Goal: Transaction & Acquisition: Purchase product/service

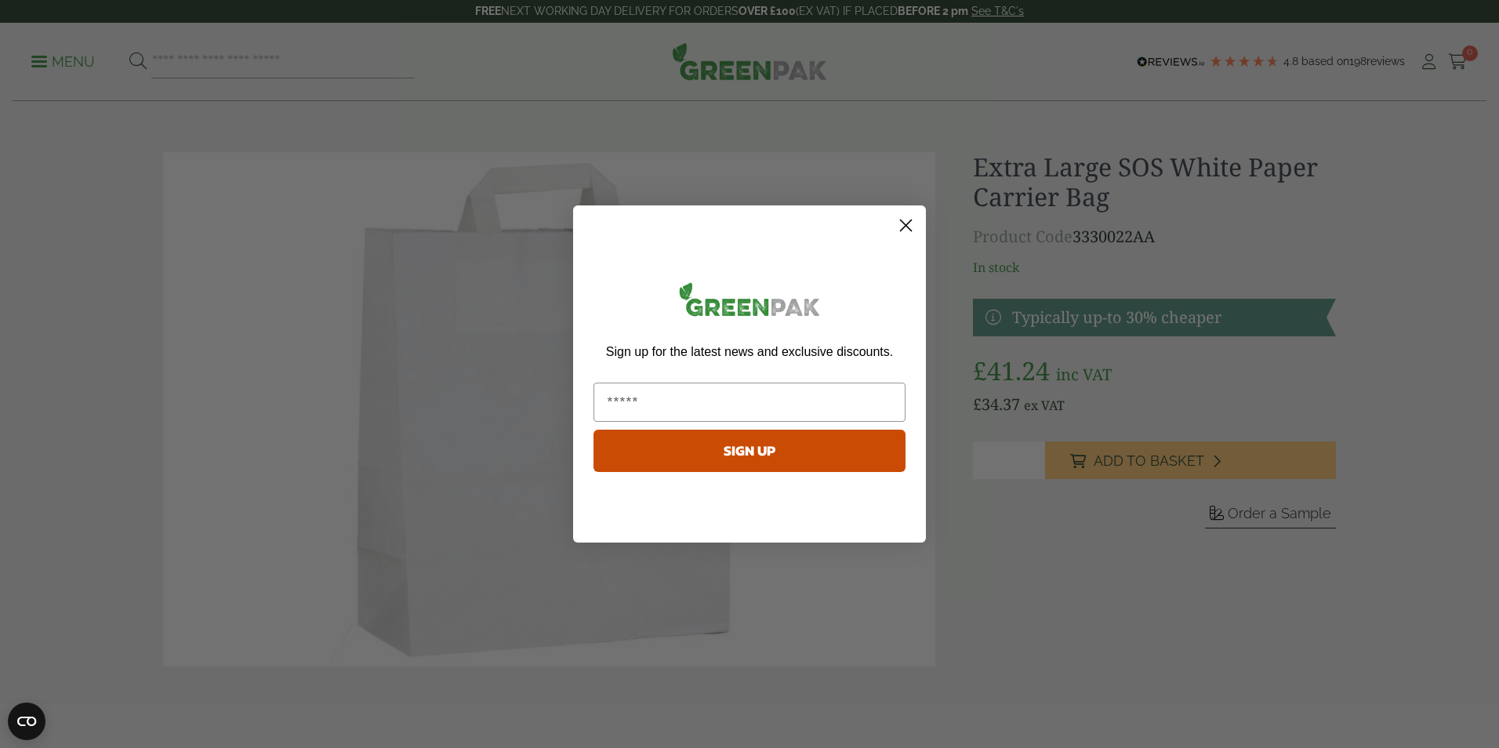
click at [905, 221] on circle "Close dialog" at bounding box center [906, 225] width 26 height 26
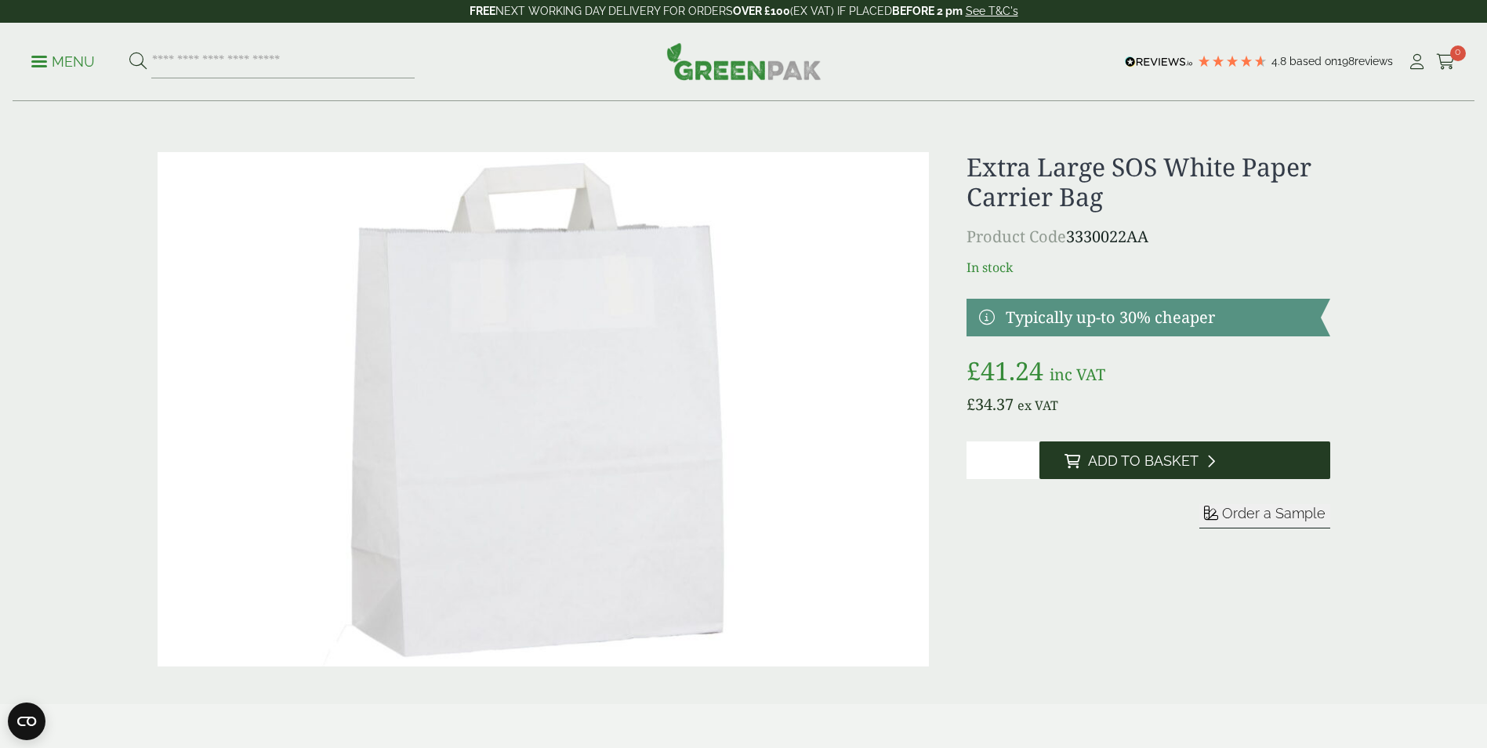
click at [1160, 463] on span "Add to Basket" at bounding box center [1143, 460] width 111 height 17
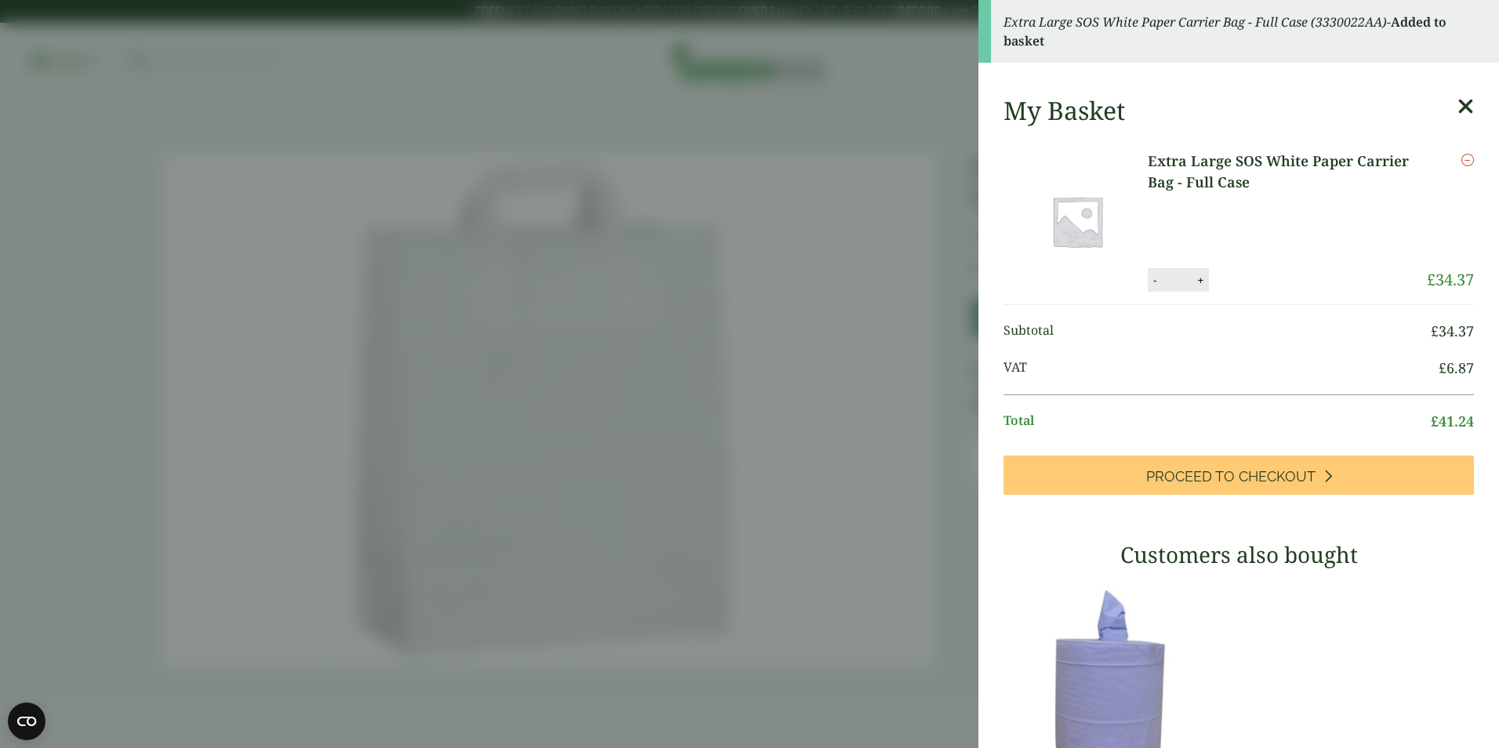
click at [1457, 96] on icon at bounding box center [1465, 107] width 16 height 22
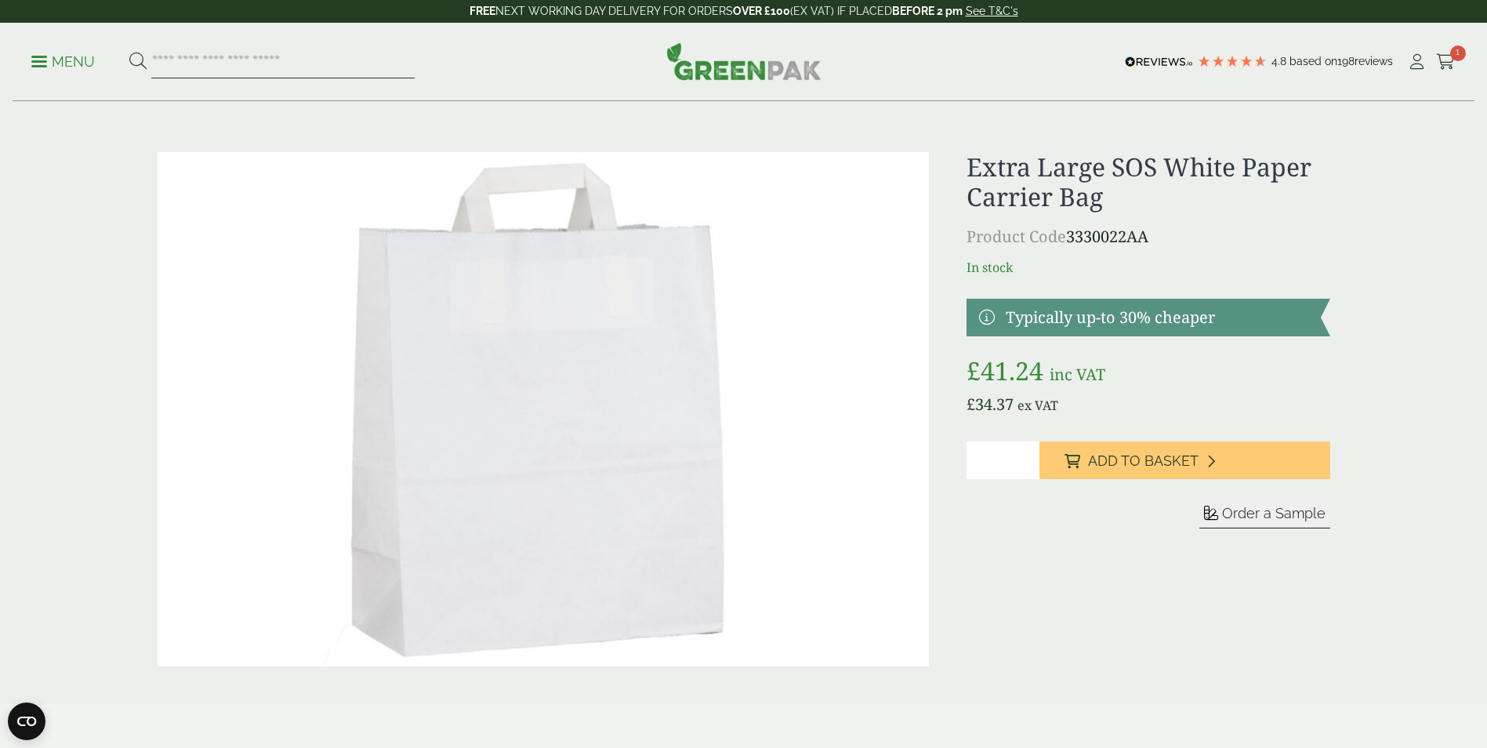
click at [223, 49] on input "search" at bounding box center [282, 61] width 263 height 33
type input "*********"
click at [129, 52] on button at bounding box center [137, 62] width 17 height 20
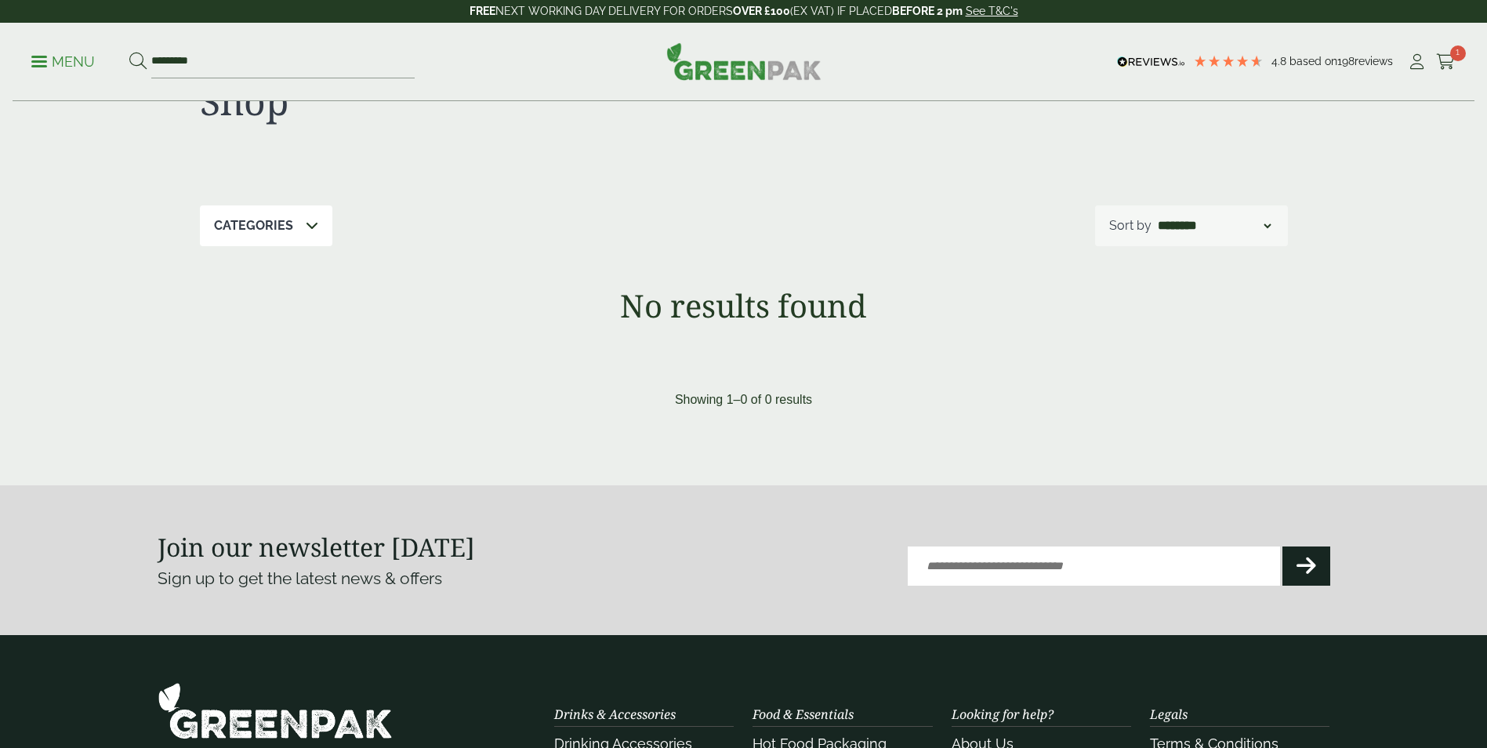
scroll to position [78, 0]
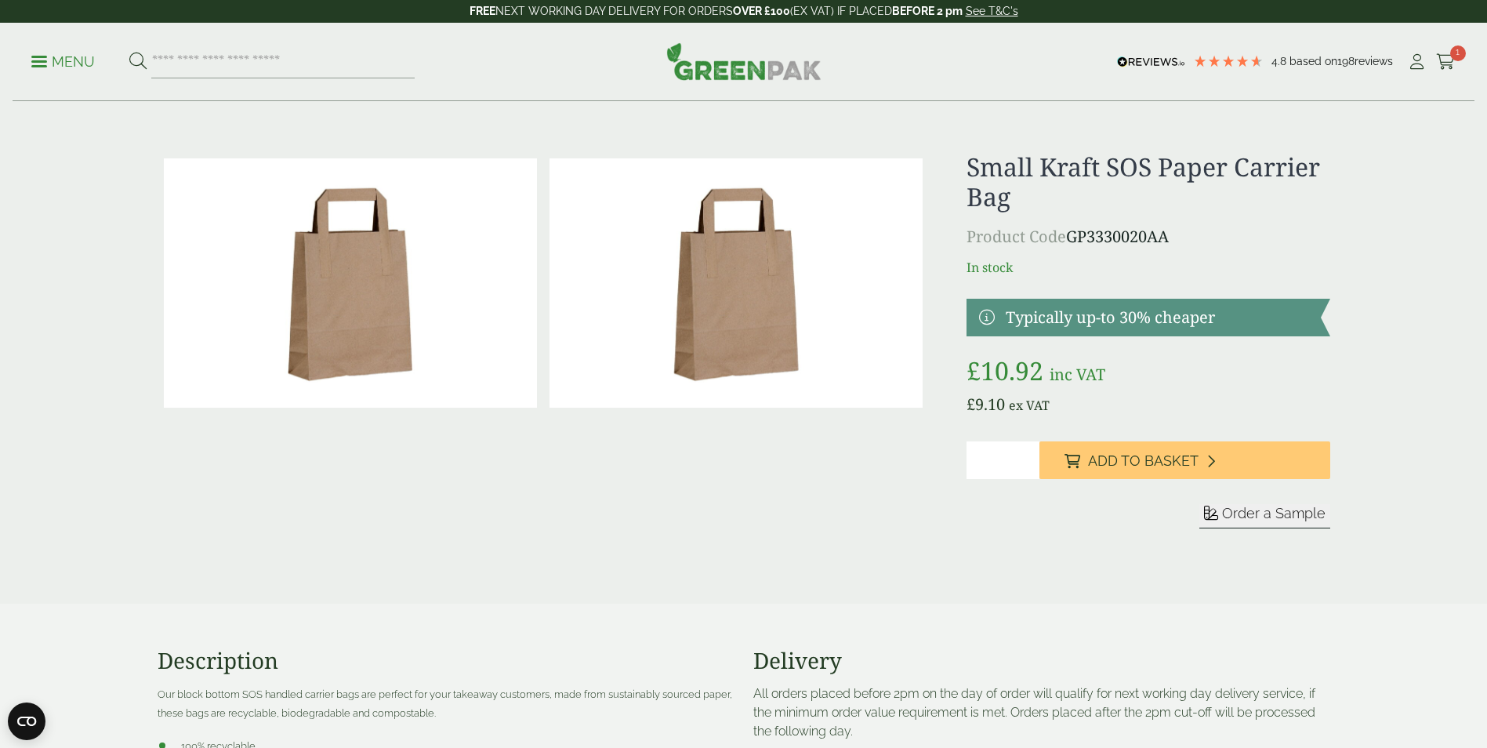
click at [720, 291] on img at bounding box center [736, 282] width 373 height 249
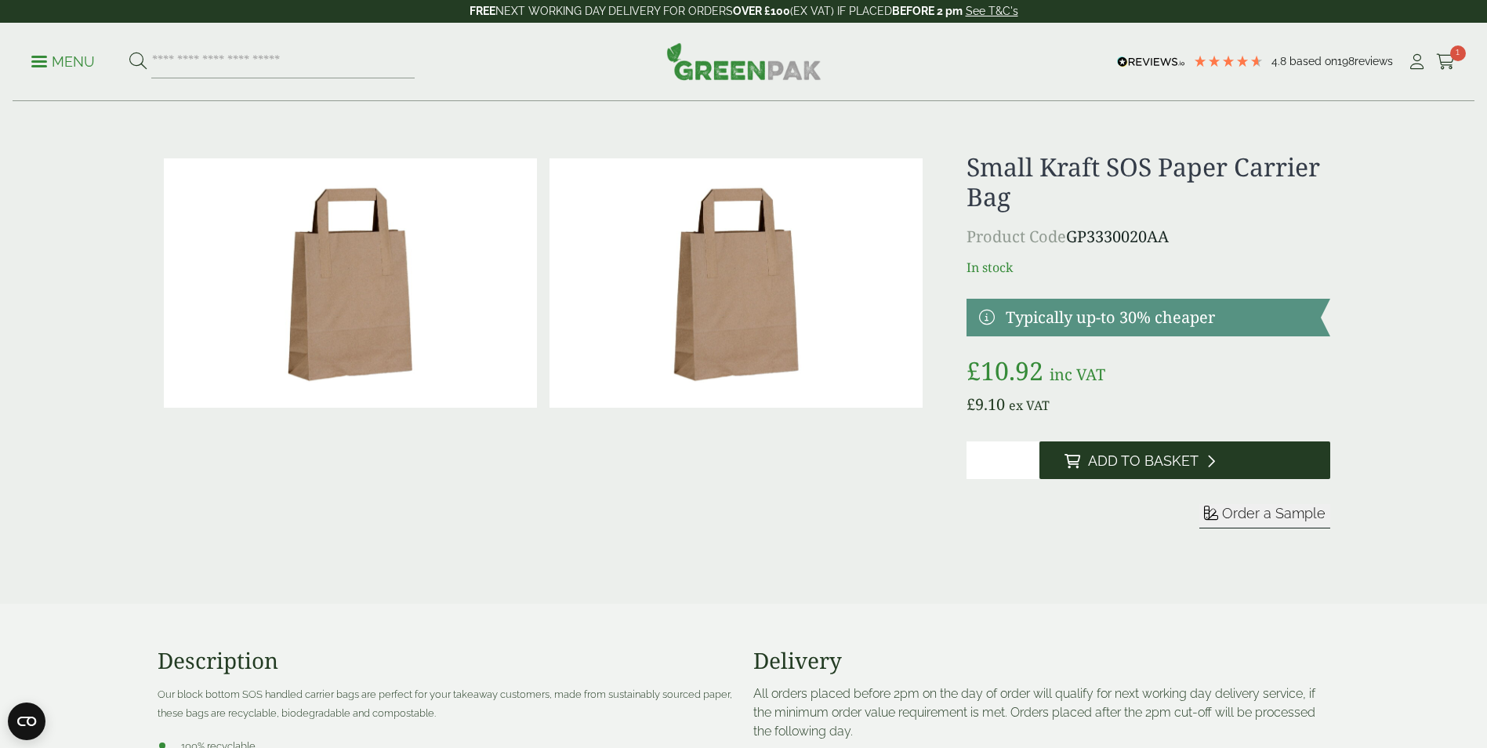
click at [1172, 463] on span "Add to Basket" at bounding box center [1143, 460] width 111 height 17
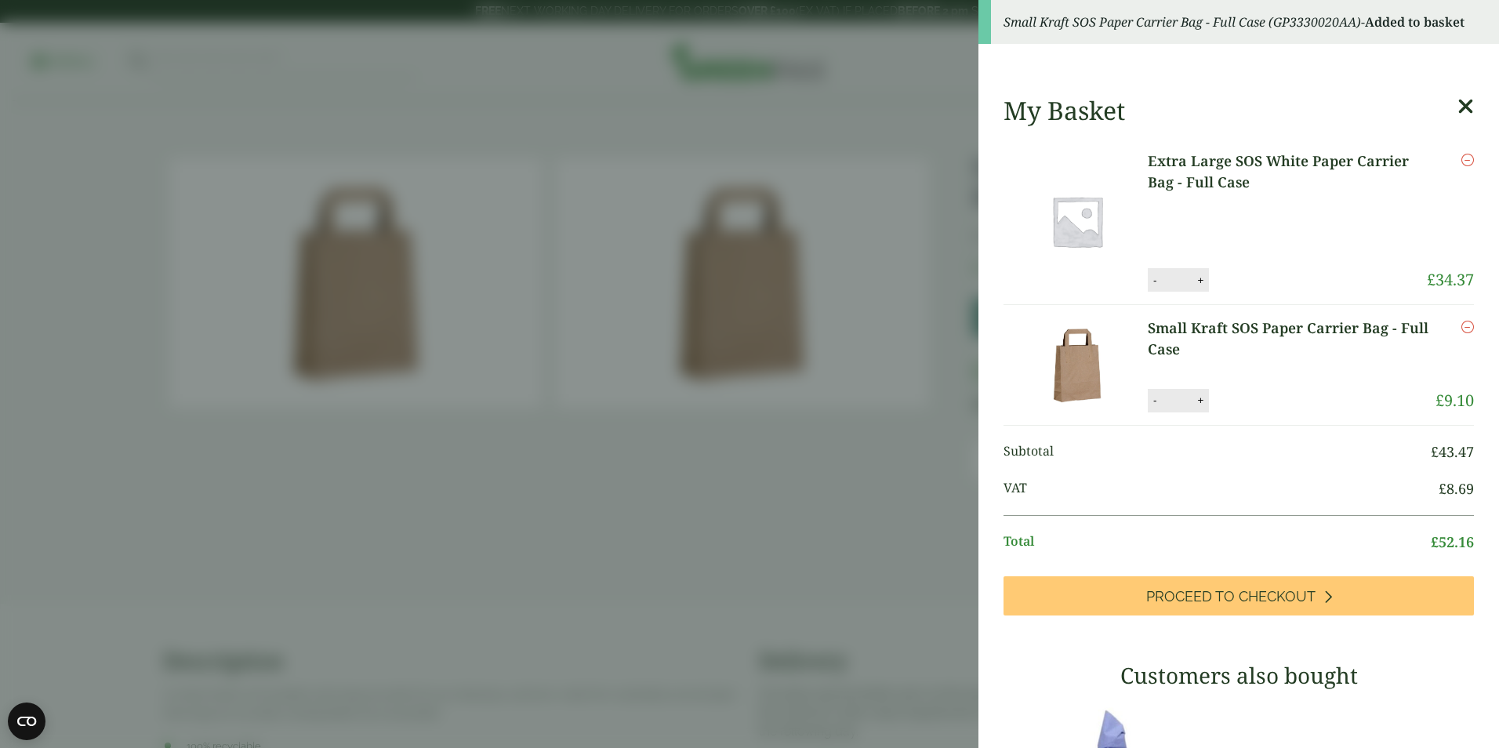
click at [1432, 106] on div "My Basket" at bounding box center [1238, 111] width 470 height 30
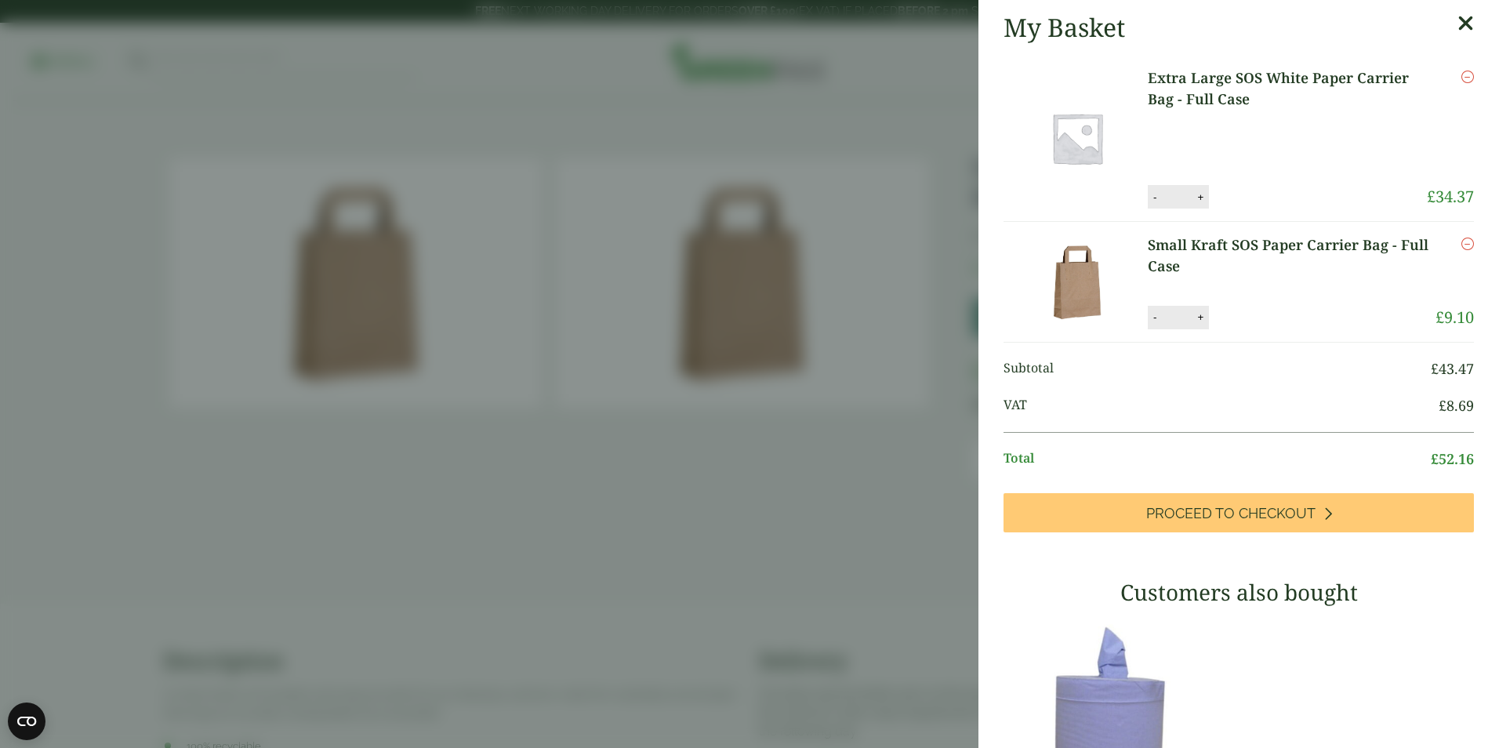
click at [757, 413] on aside "My Basket Extra Large SOS White Paper Carrier Bag - Full Case Extra Large SOS W…" at bounding box center [749, 374] width 1499 height 748
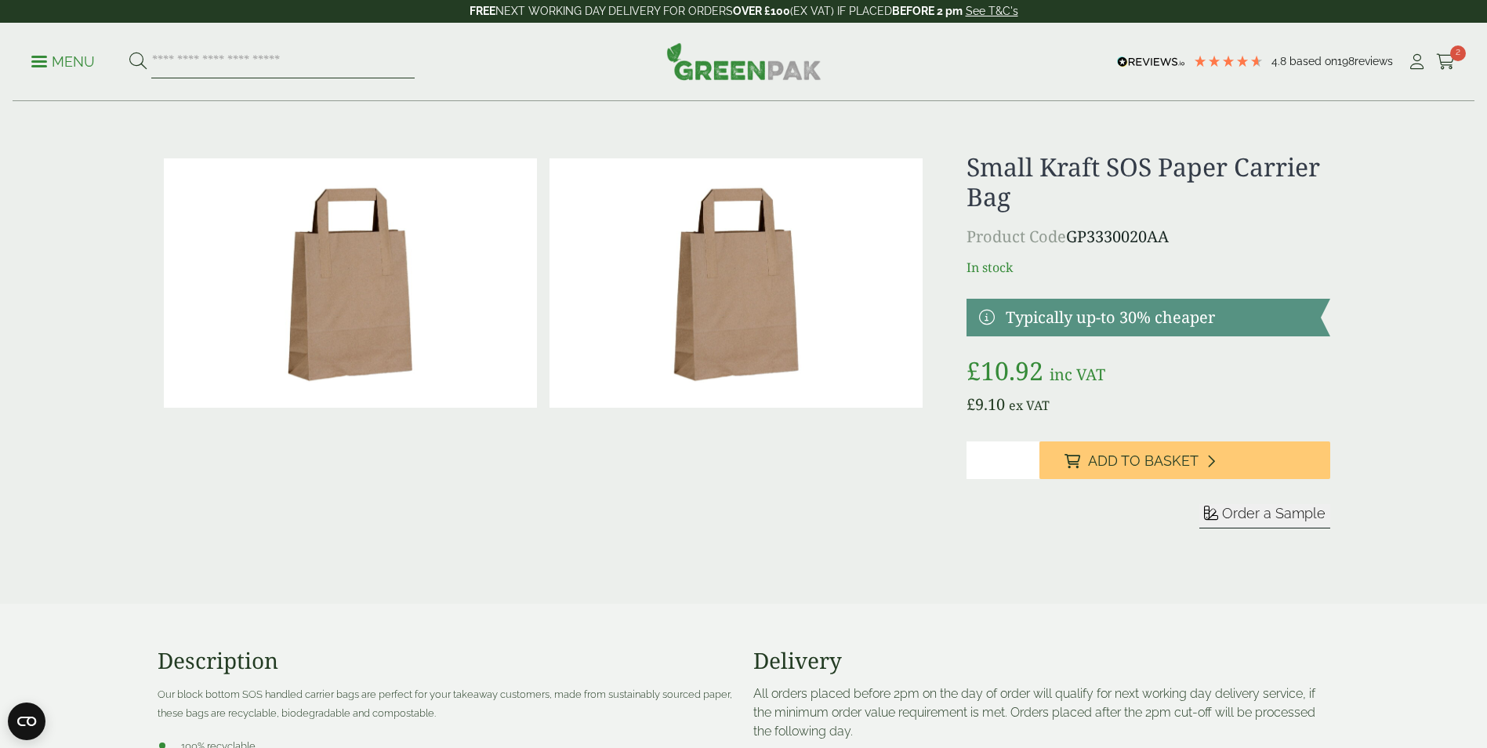
click at [227, 64] on input "search" at bounding box center [282, 61] width 263 height 33
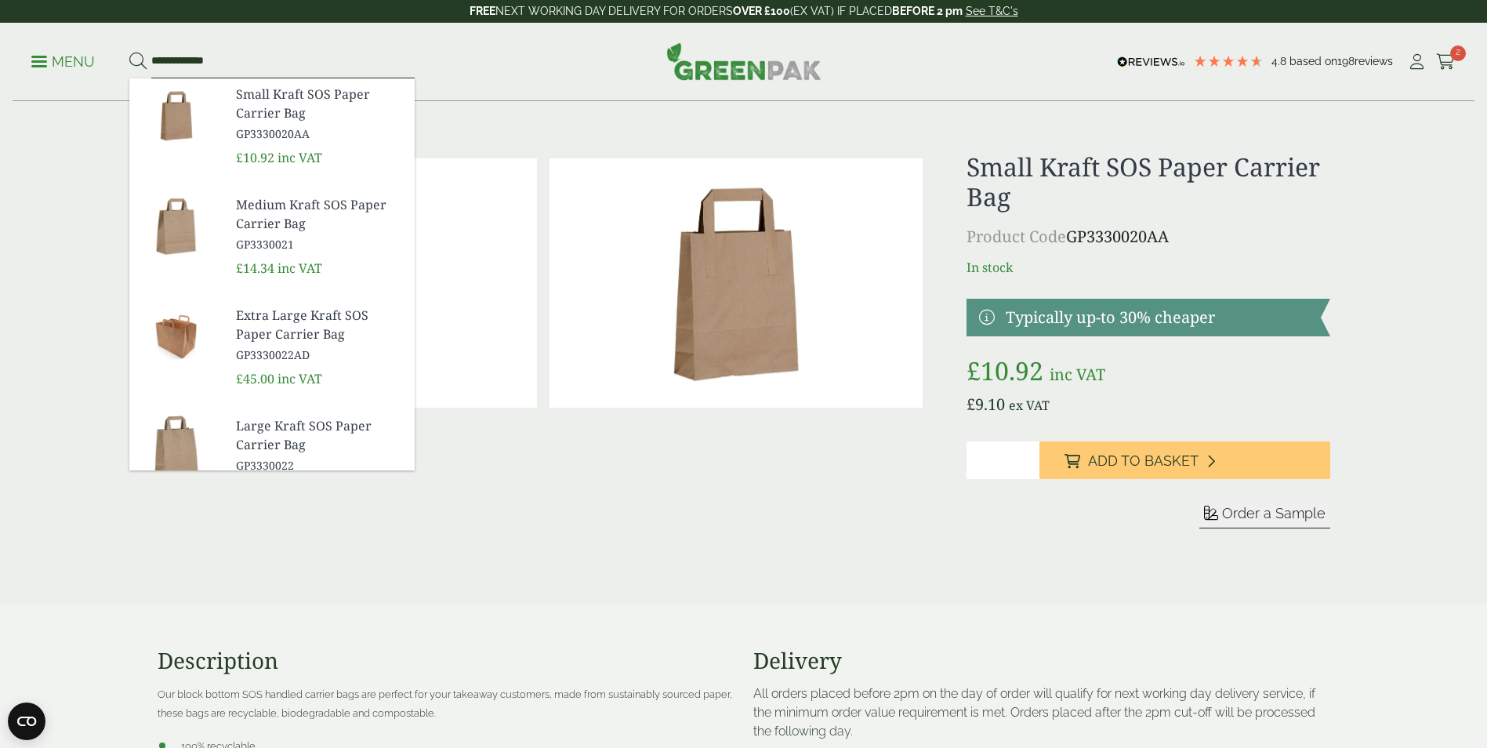
type input "**********"
click at [284, 97] on span "Small Kraft SOS Paper Carrier Bag" at bounding box center [319, 104] width 166 height 38
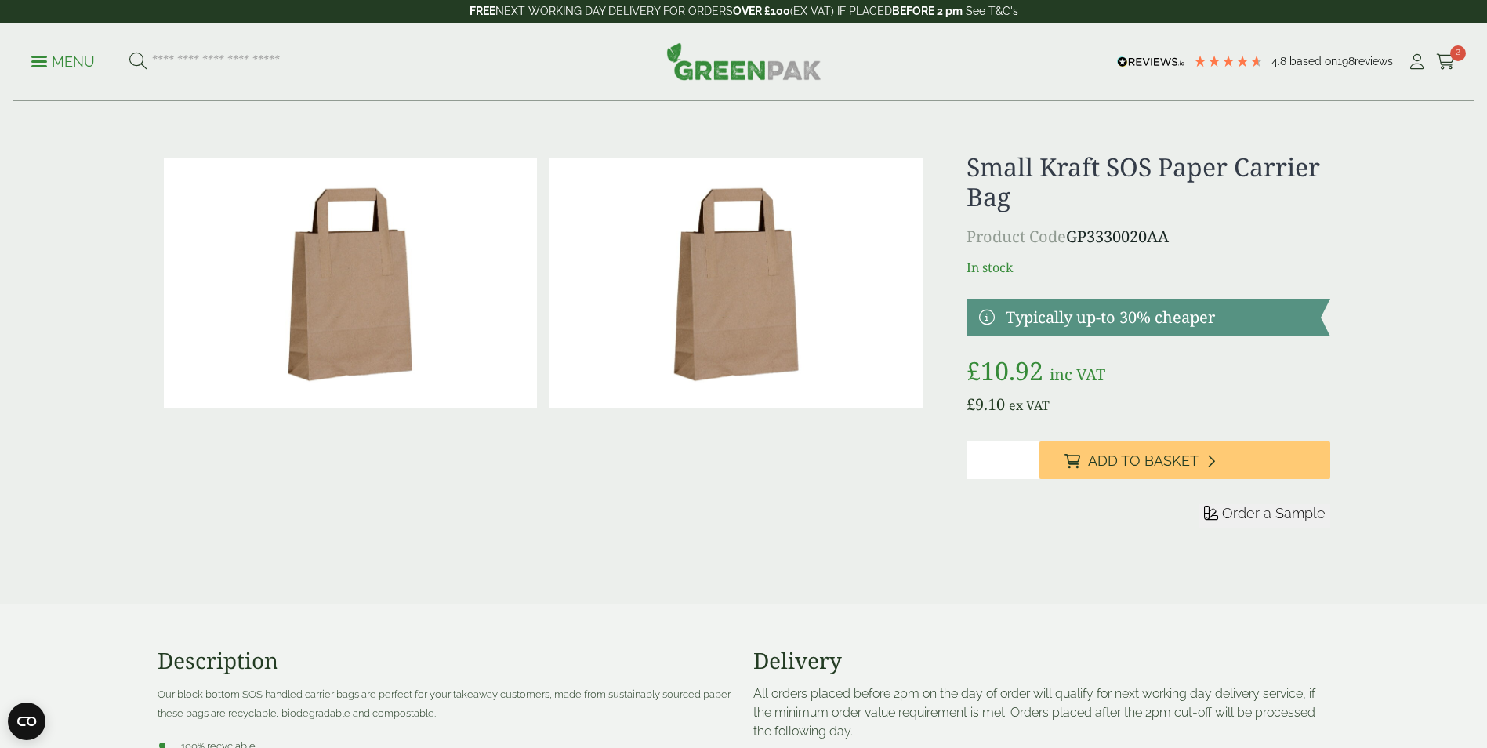
click at [1084, 312] on link at bounding box center [1148, 318] width 363 height 38
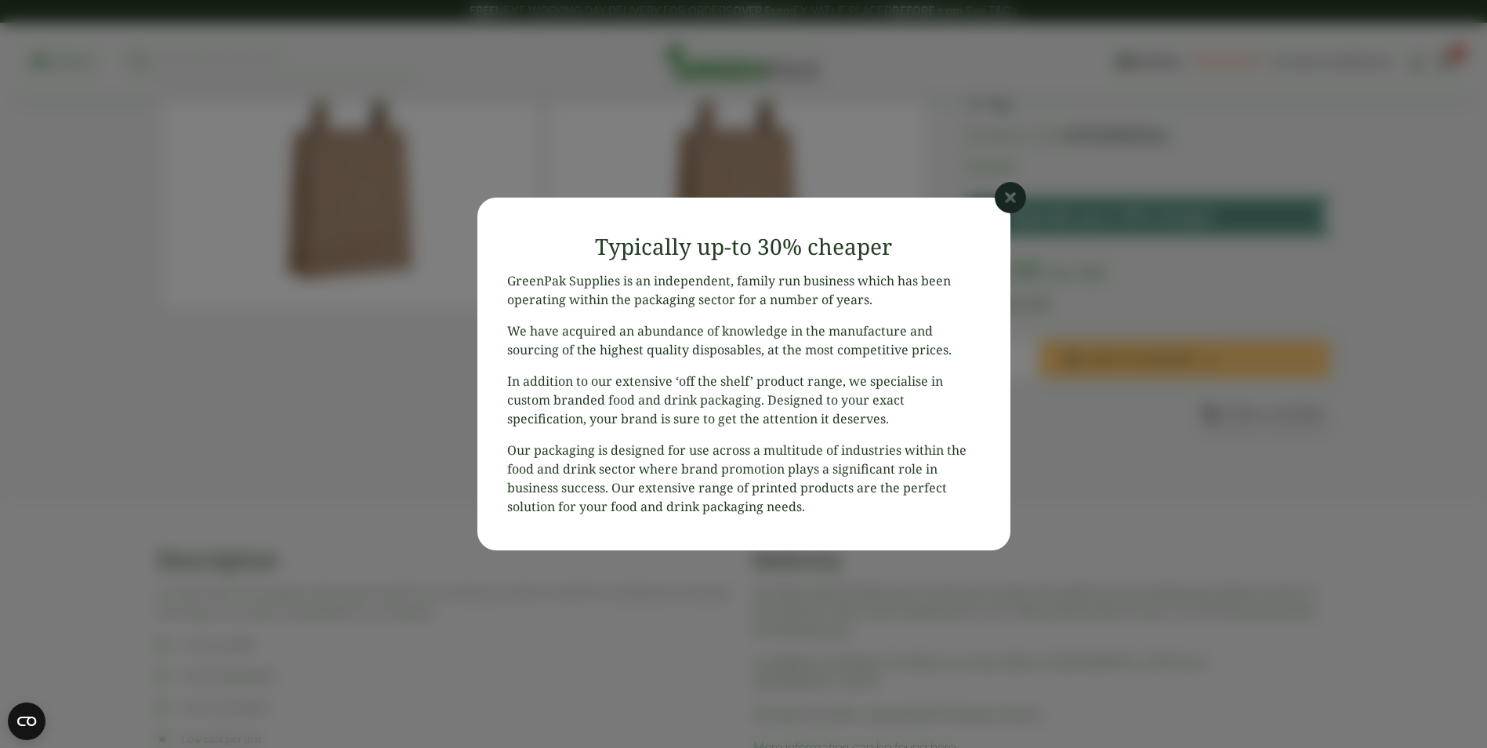
scroll to position [157, 0]
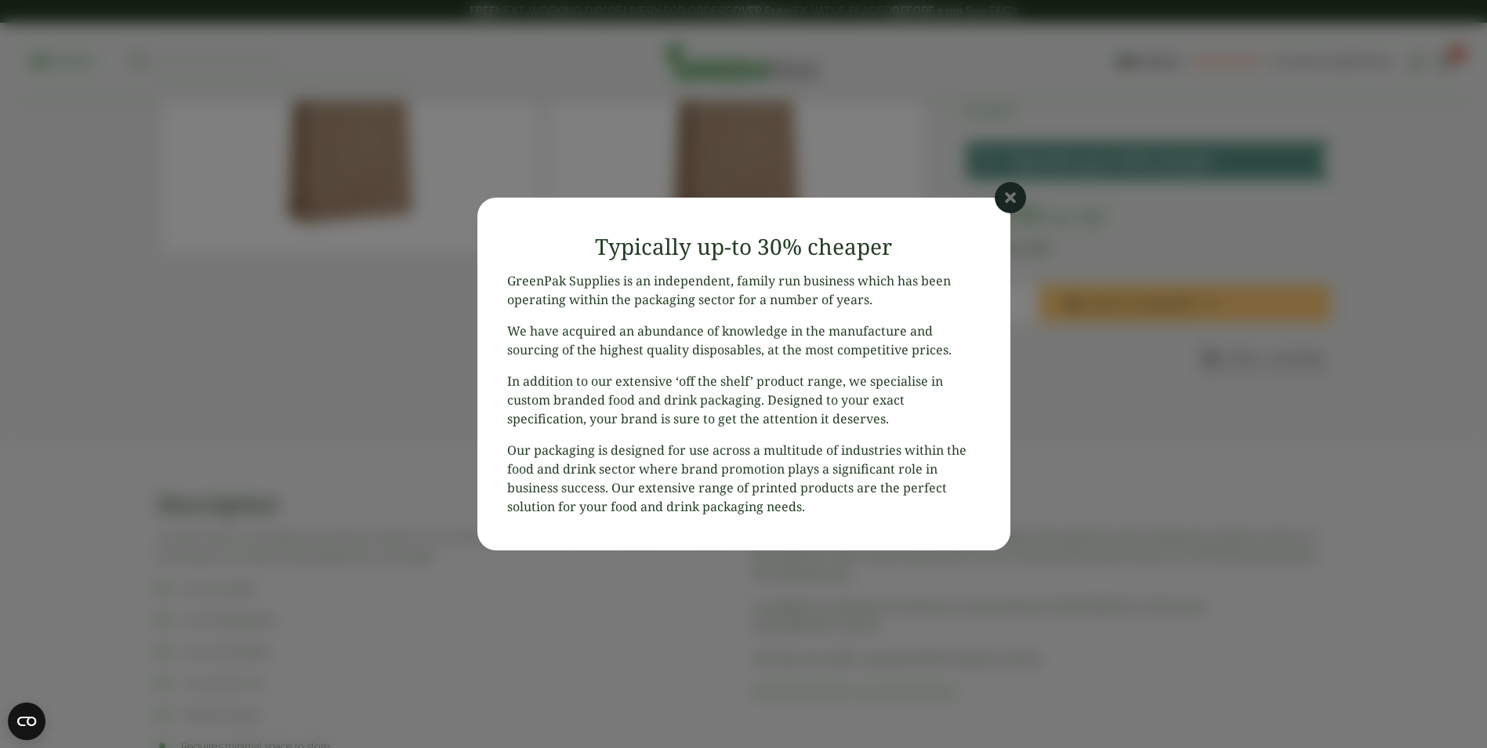
click at [1004, 197] on icon at bounding box center [1010, 197] width 31 height 31
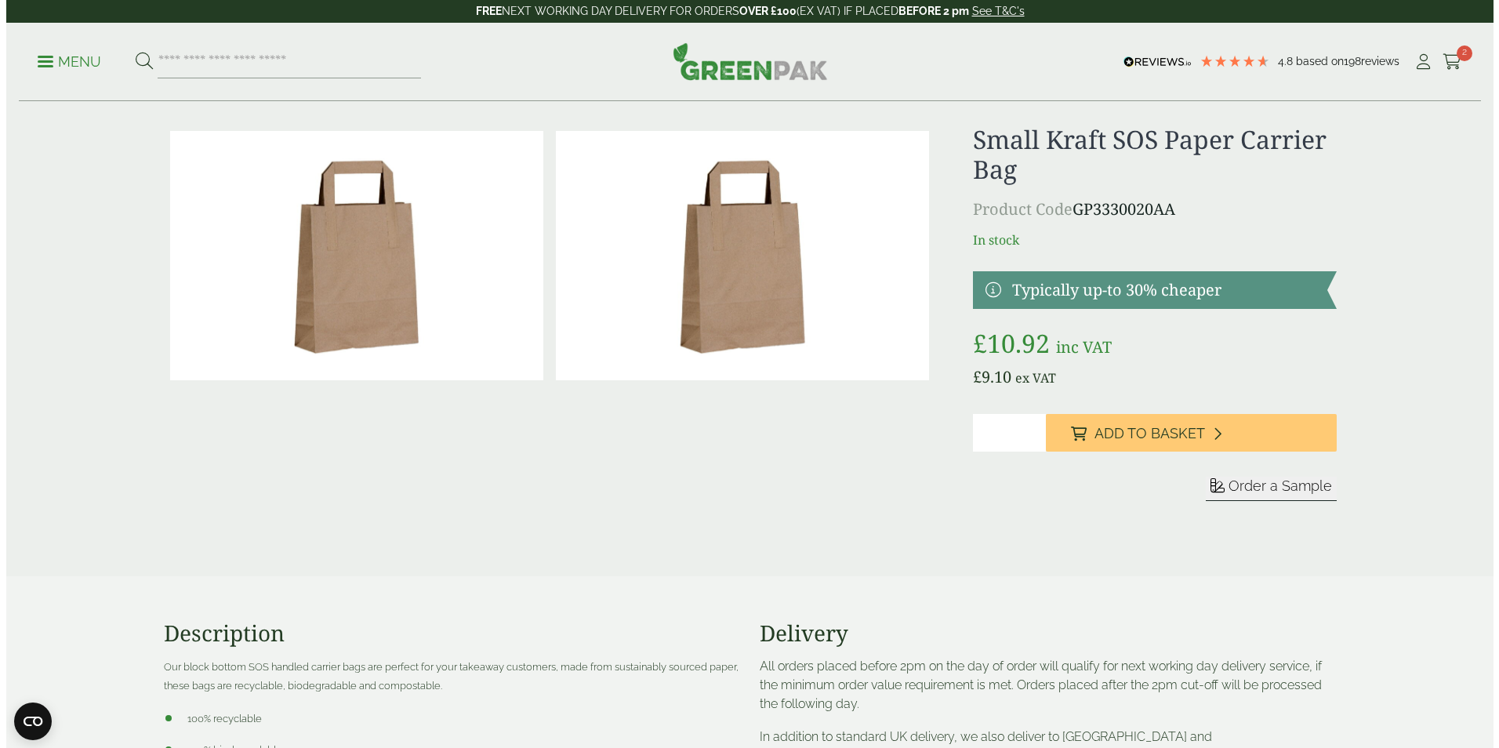
scroll to position [0, 0]
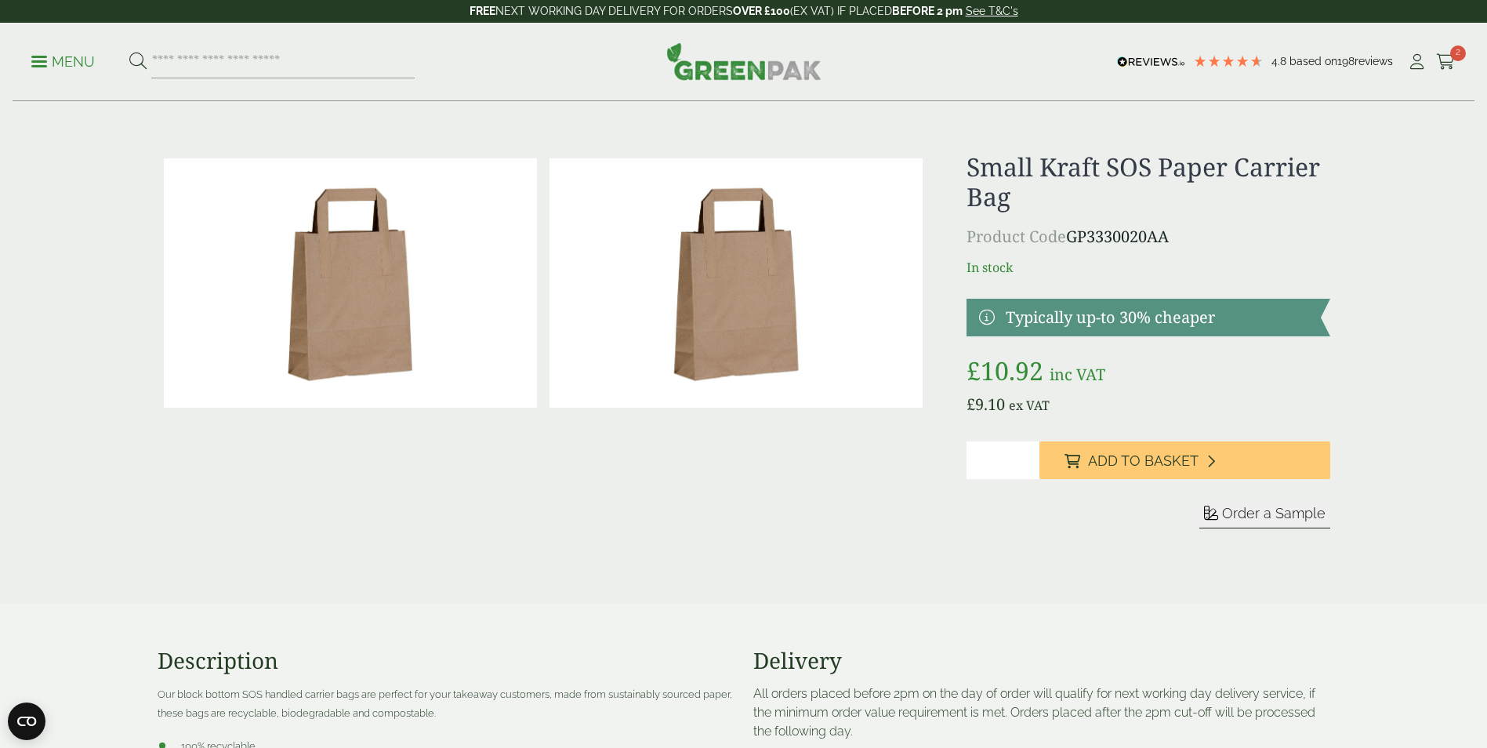
click at [996, 461] on input "*" at bounding box center [1003, 460] width 73 height 38
click at [60, 53] on p "Menu" at bounding box center [63, 62] width 64 height 19
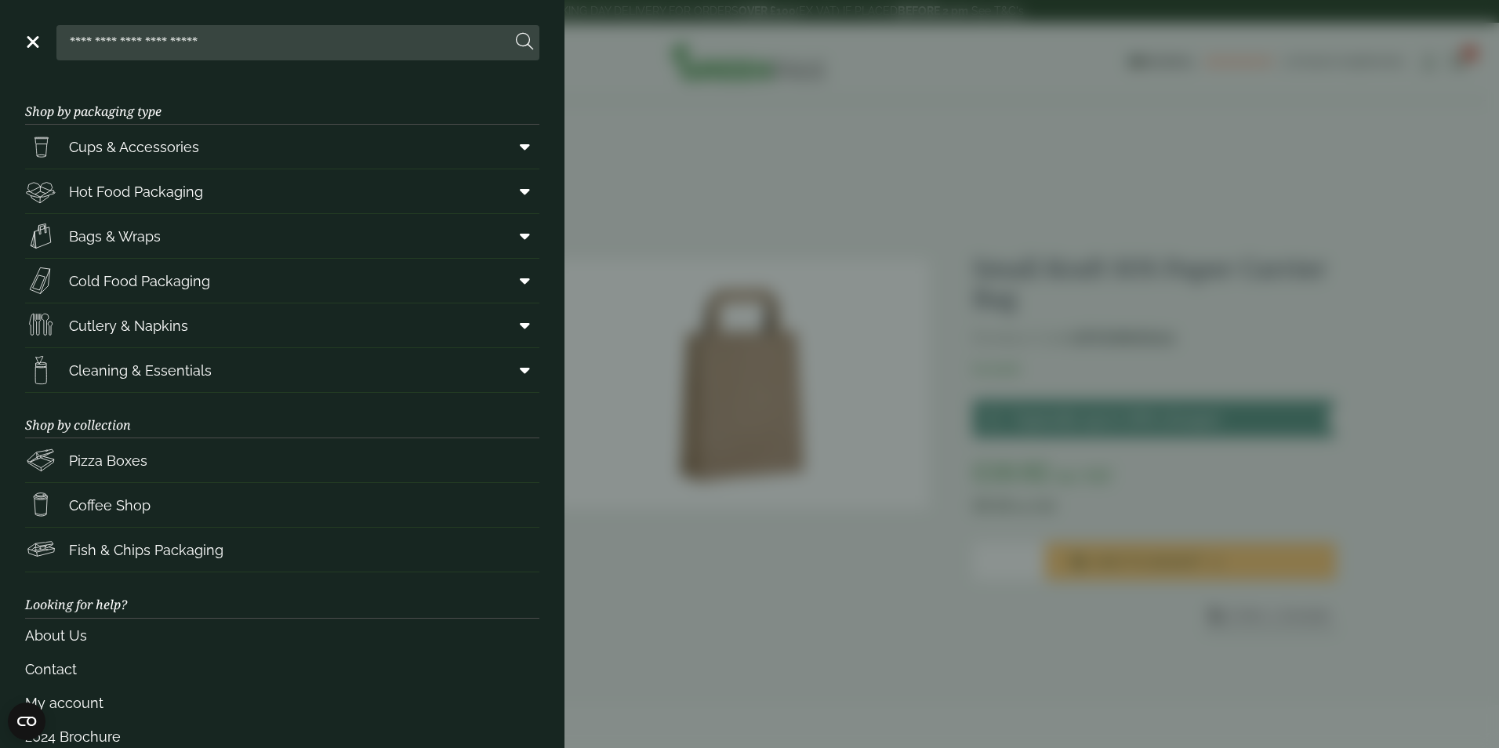
click at [149, 38] on input "search" at bounding box center [287, 42] width 448 height 33
type input "*******"
click at [516, 32] on button at bounding box center [524, 42] width 17 height 20
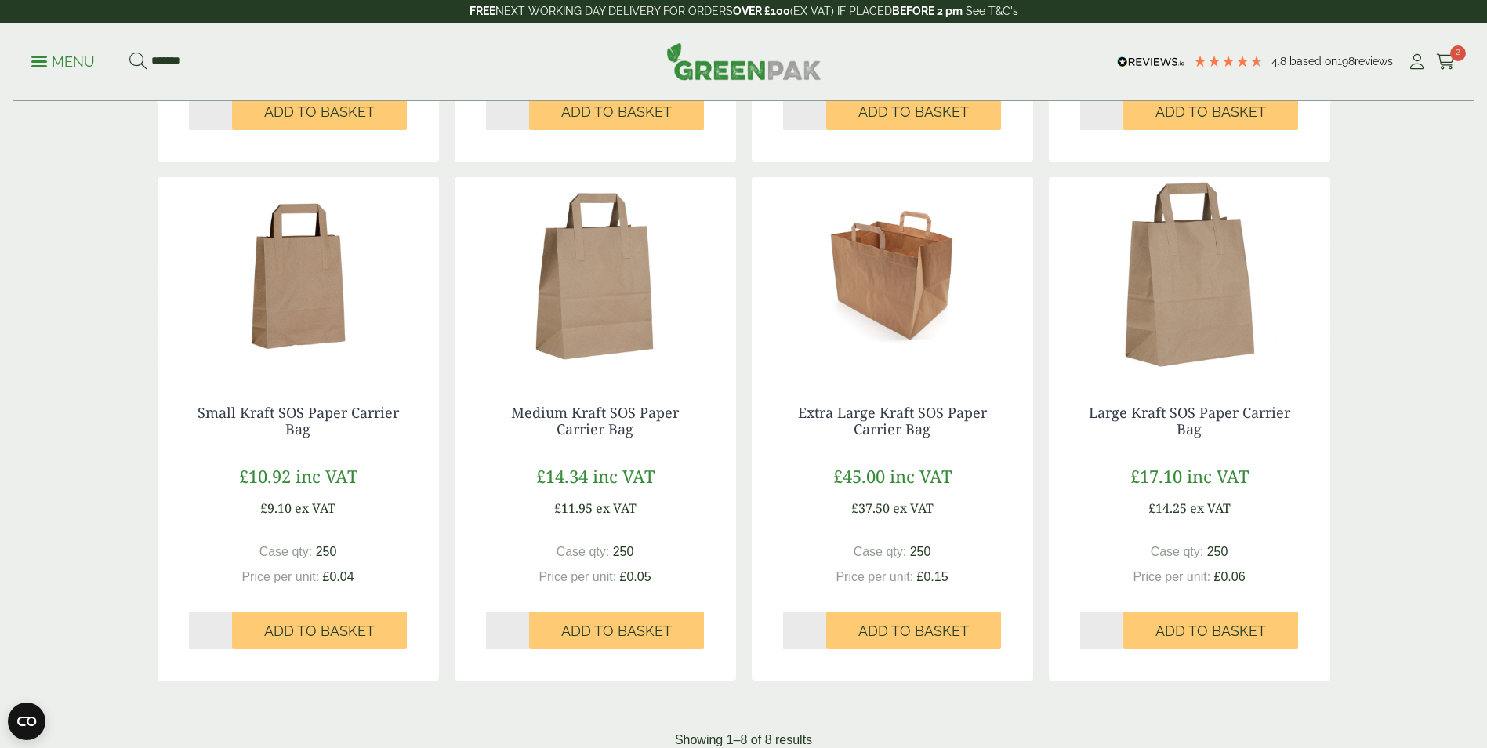
scroll to position [706, 0]
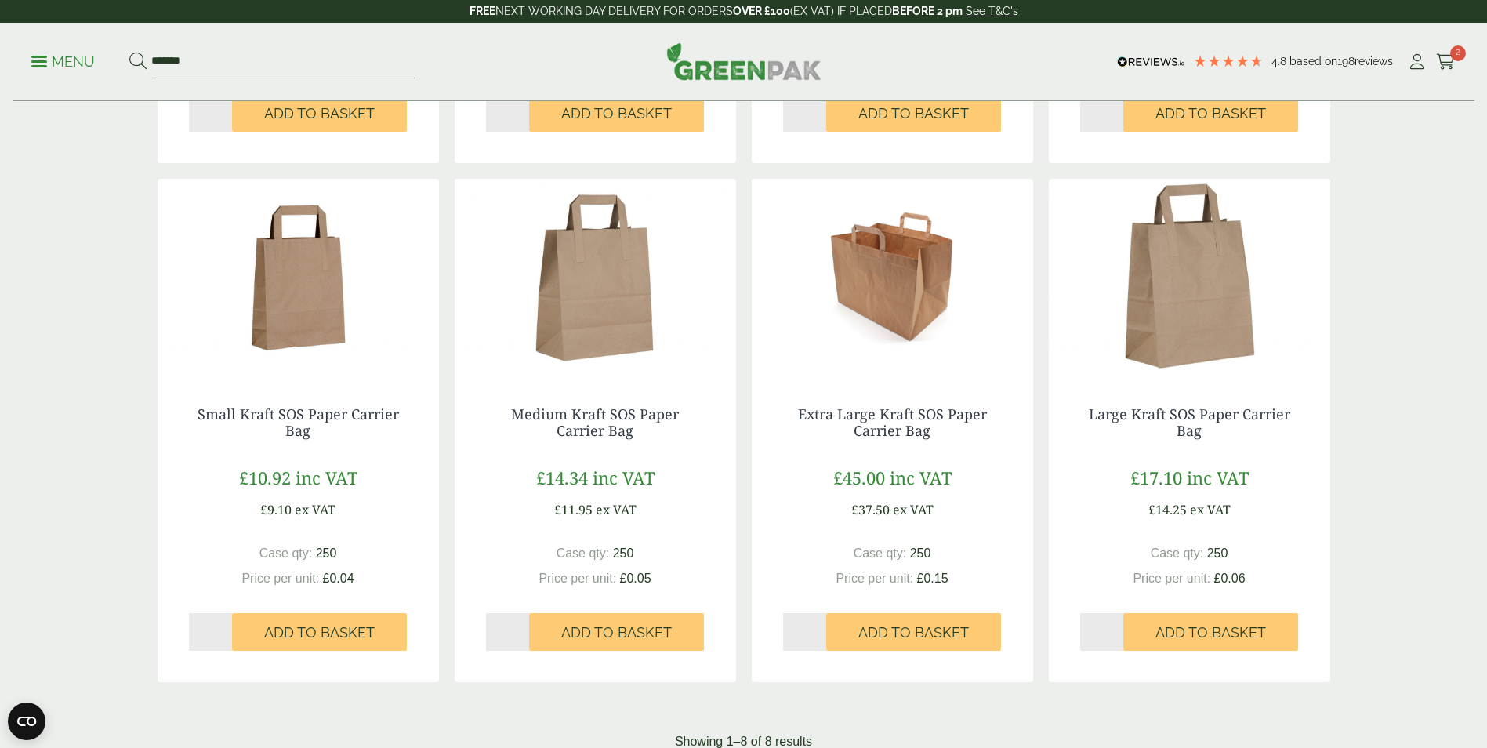
click at [1188, 327] on img at bounding box center [1189, 277] width 281 height 196
click at [290, 428] on link "Small Kraft SOS Paper Carrier Bag" at bounding box center [298, 423] width 201 height 36
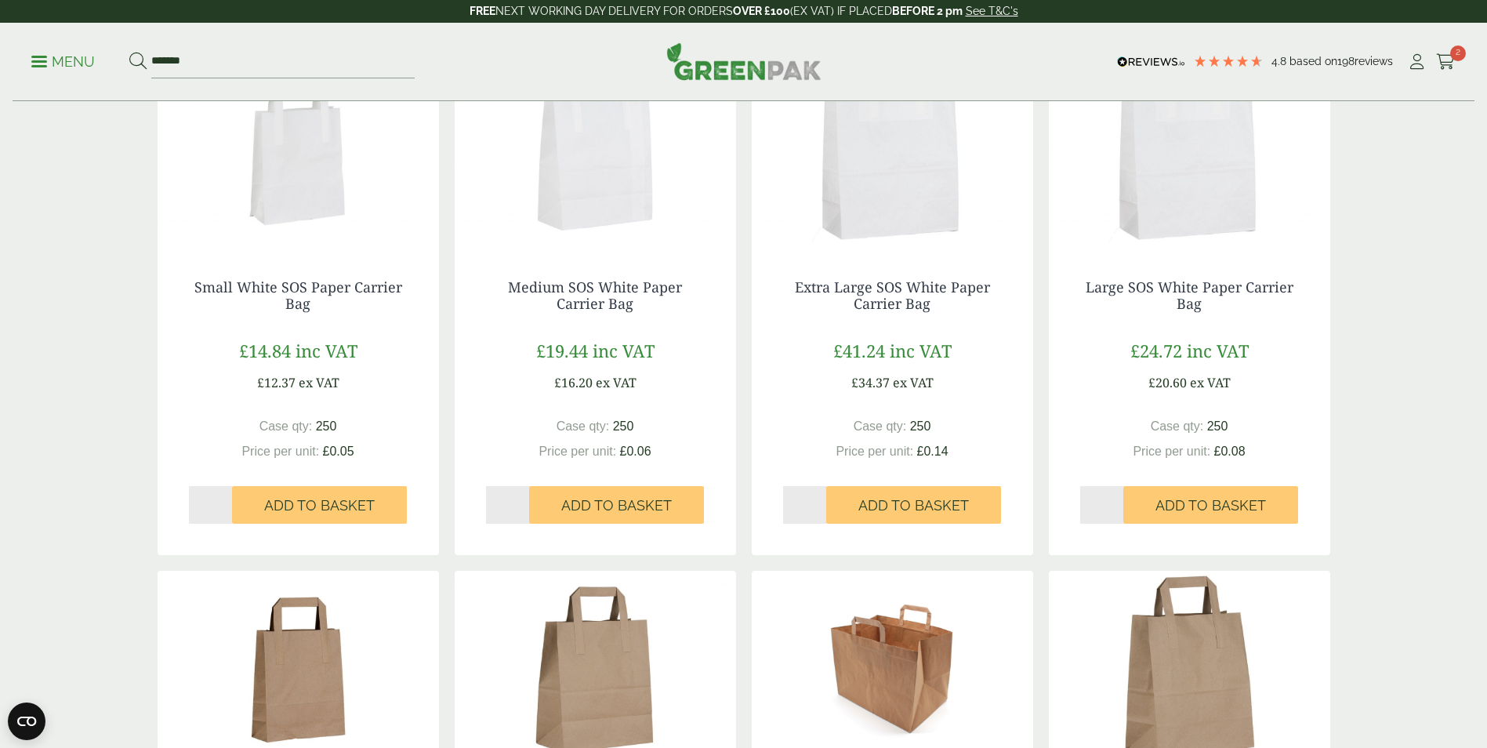
scroll to position [627, 0]
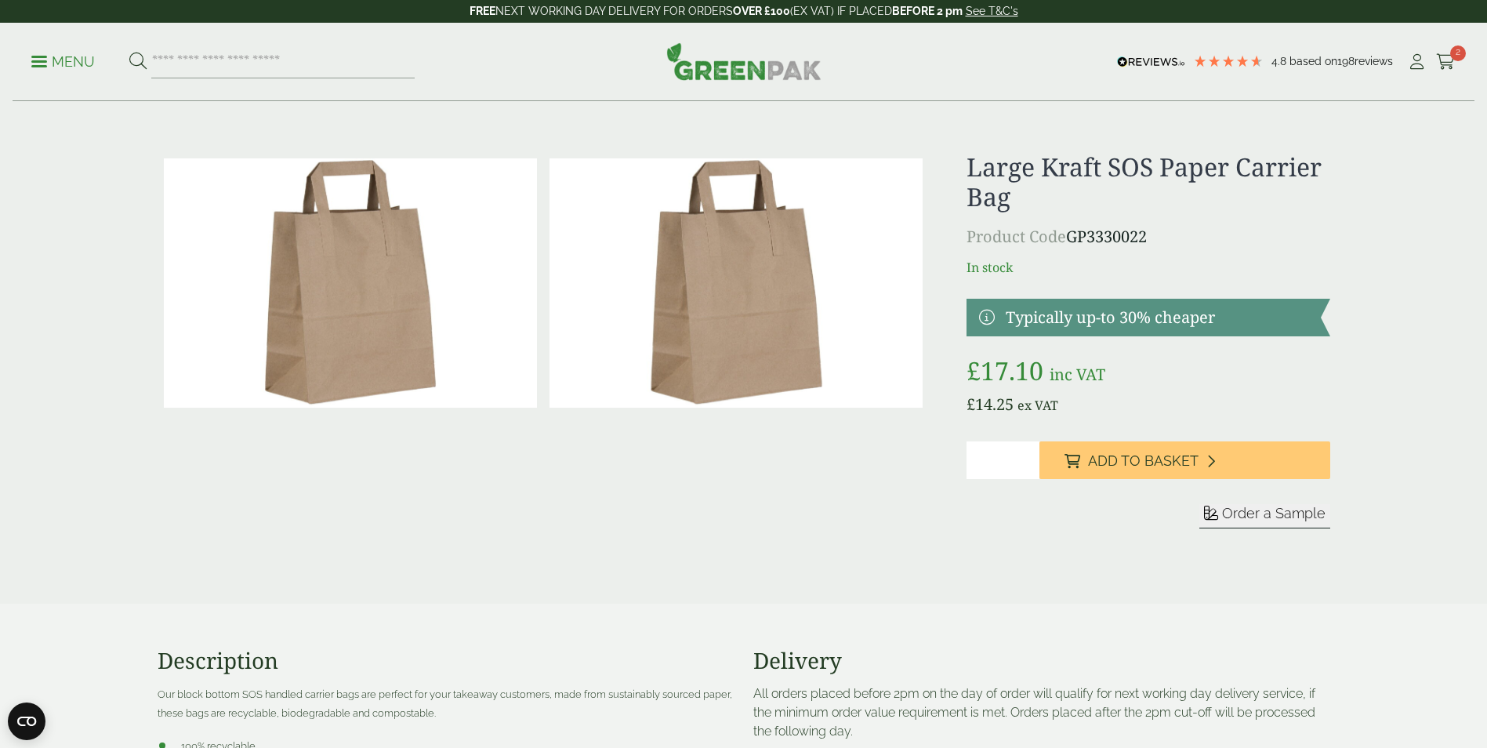
click at [1011, 448] on input "*" at bounding box center [1003, 460] width 73 height 38
